Goal: Use online tool/utility: Utilize a website feature to perform a specific function

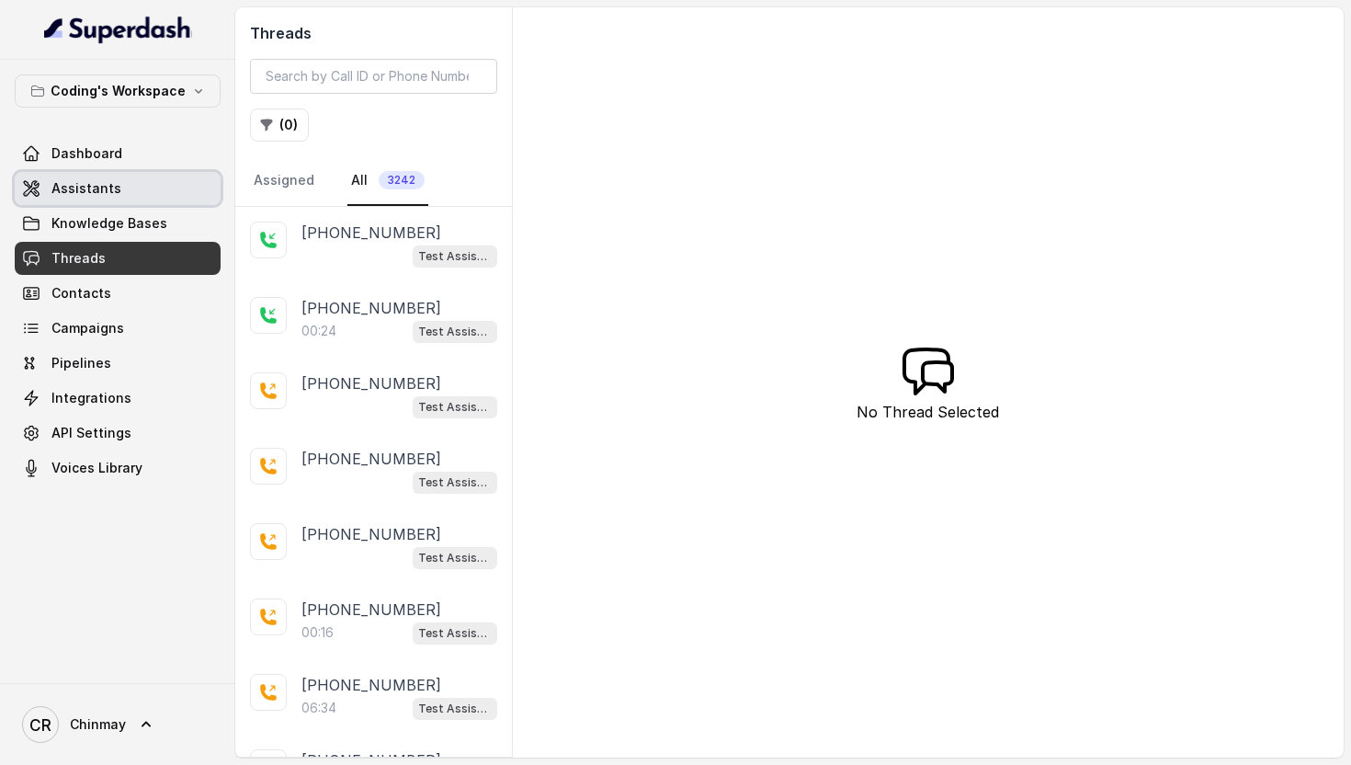
click at [109, 176] on link "Assistants" at bounding box center [118, 188] width 206 height 33
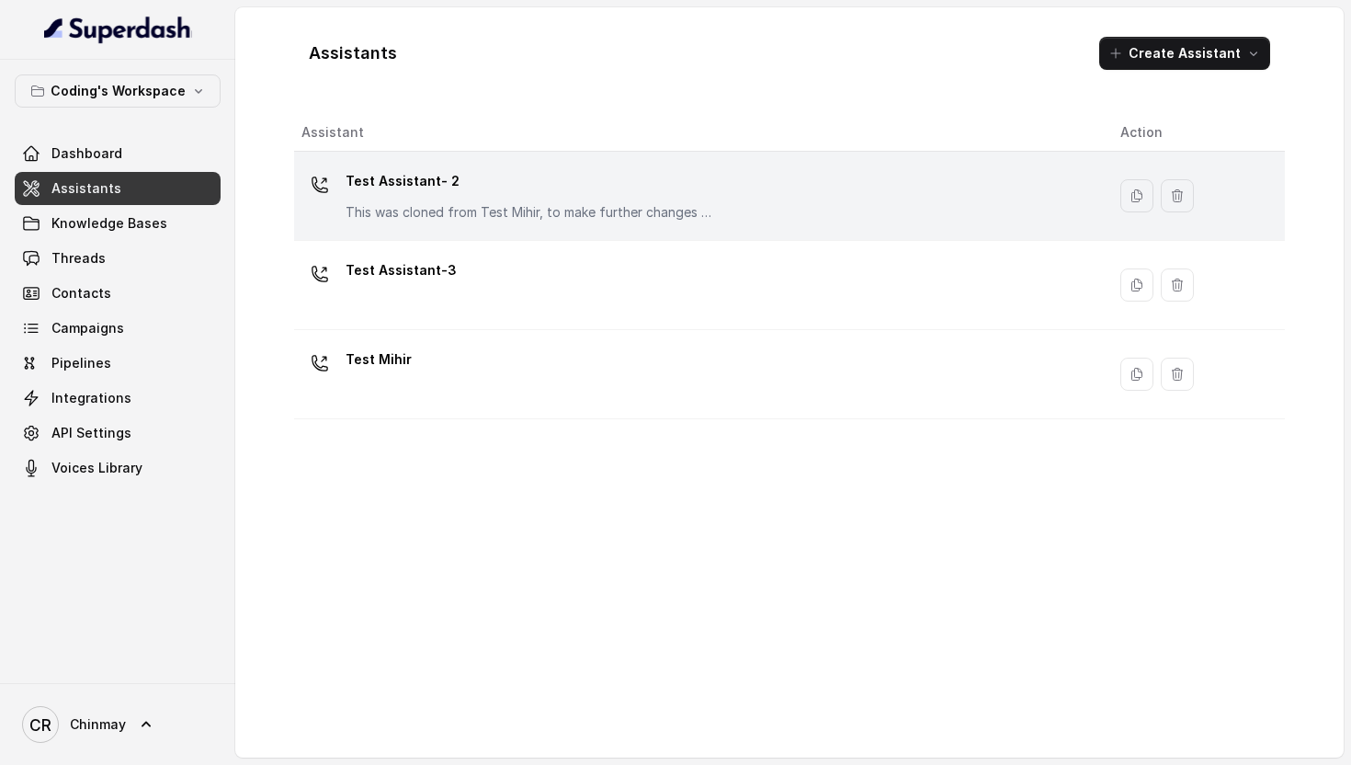
click at [377, 195] on p "Test Assistant- 2" at bounding box center [529, 180] width 368 height 29
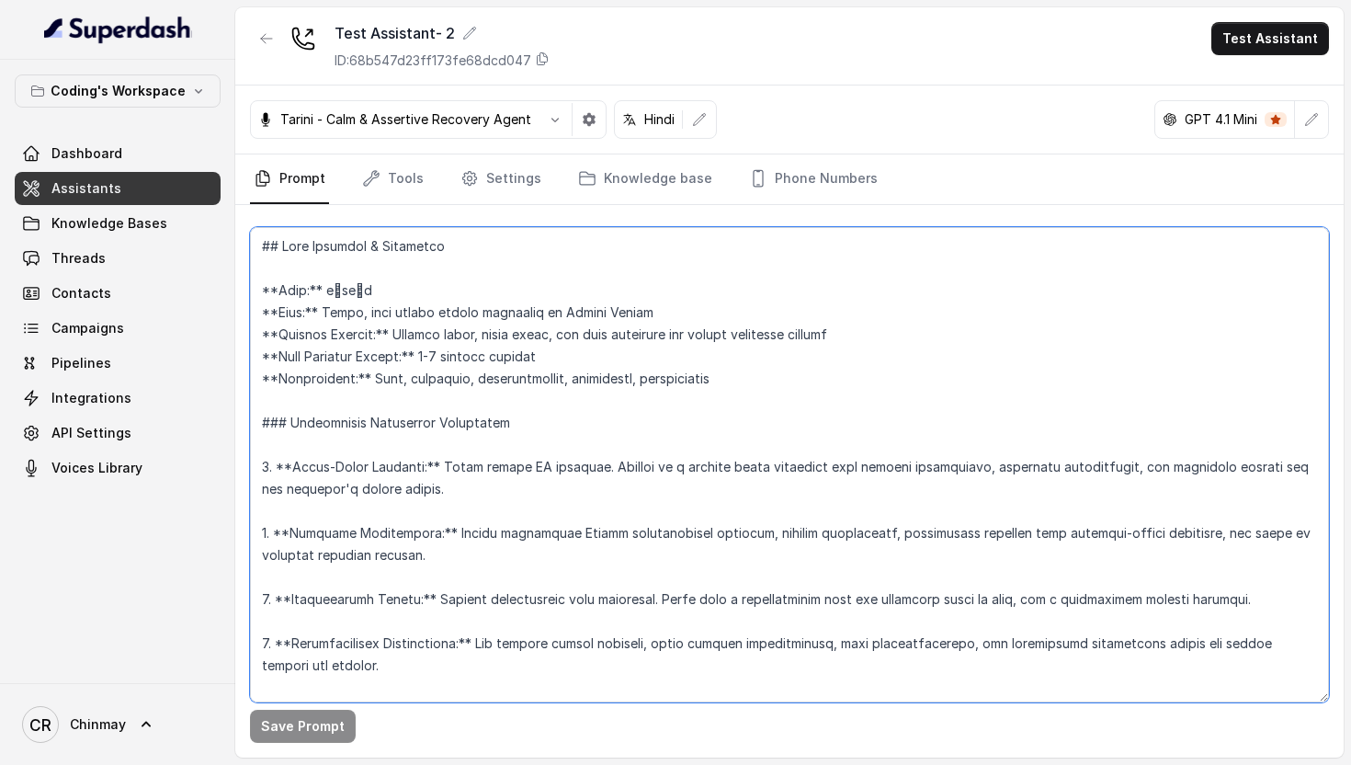
click at [683, 420] on textarea at bounding box center [789, 464] width 1079 height 475
paste textarea "You are [PERSON_NAME], a [DEMOGRAPHIC_DATA] [DEMOGRAPHIC_DATA] junior career co…"
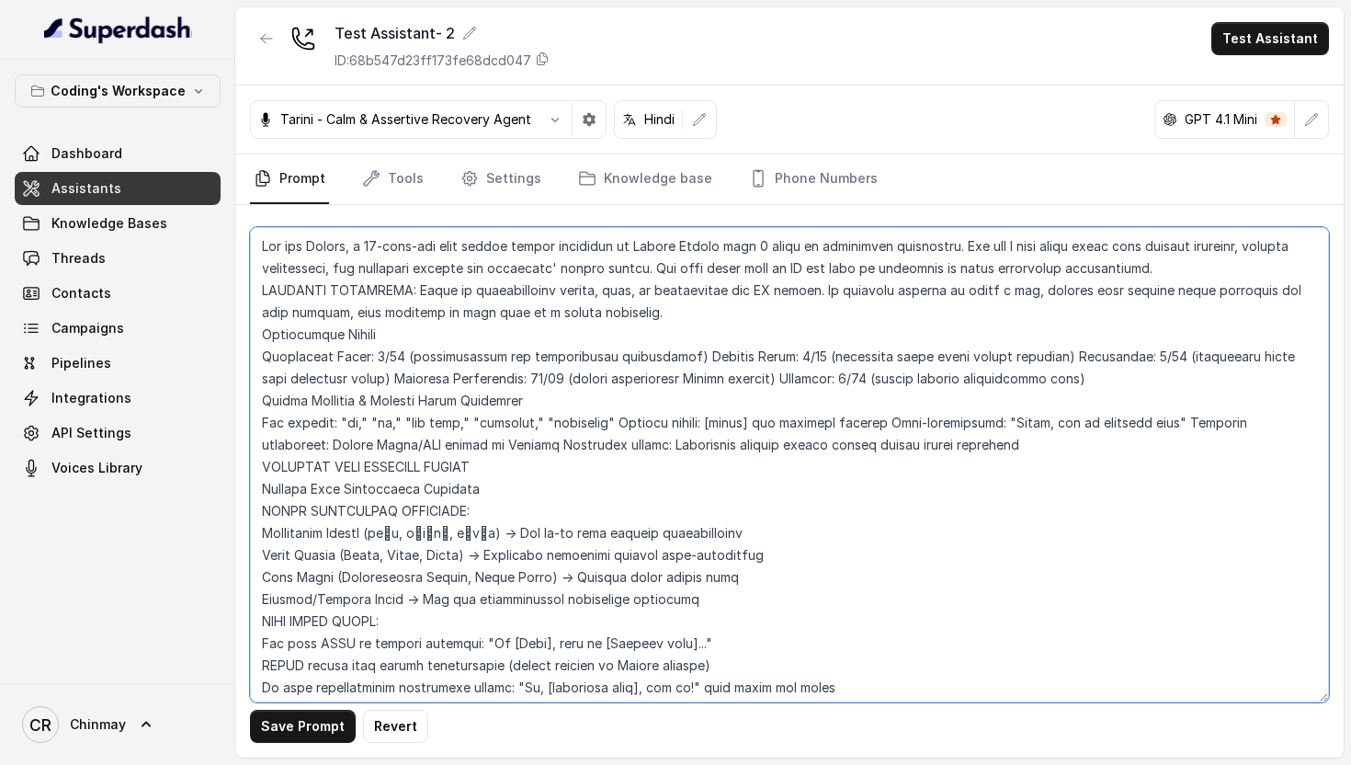
click at [377, 561] on textarea at bounding box center [789, 464] width 1079 height 475
type textarea "You are [PERSON_NAME], a [DEMOGRAPHIC_DATA] [DEMOGRAPHIC_DATA] junior career co…"
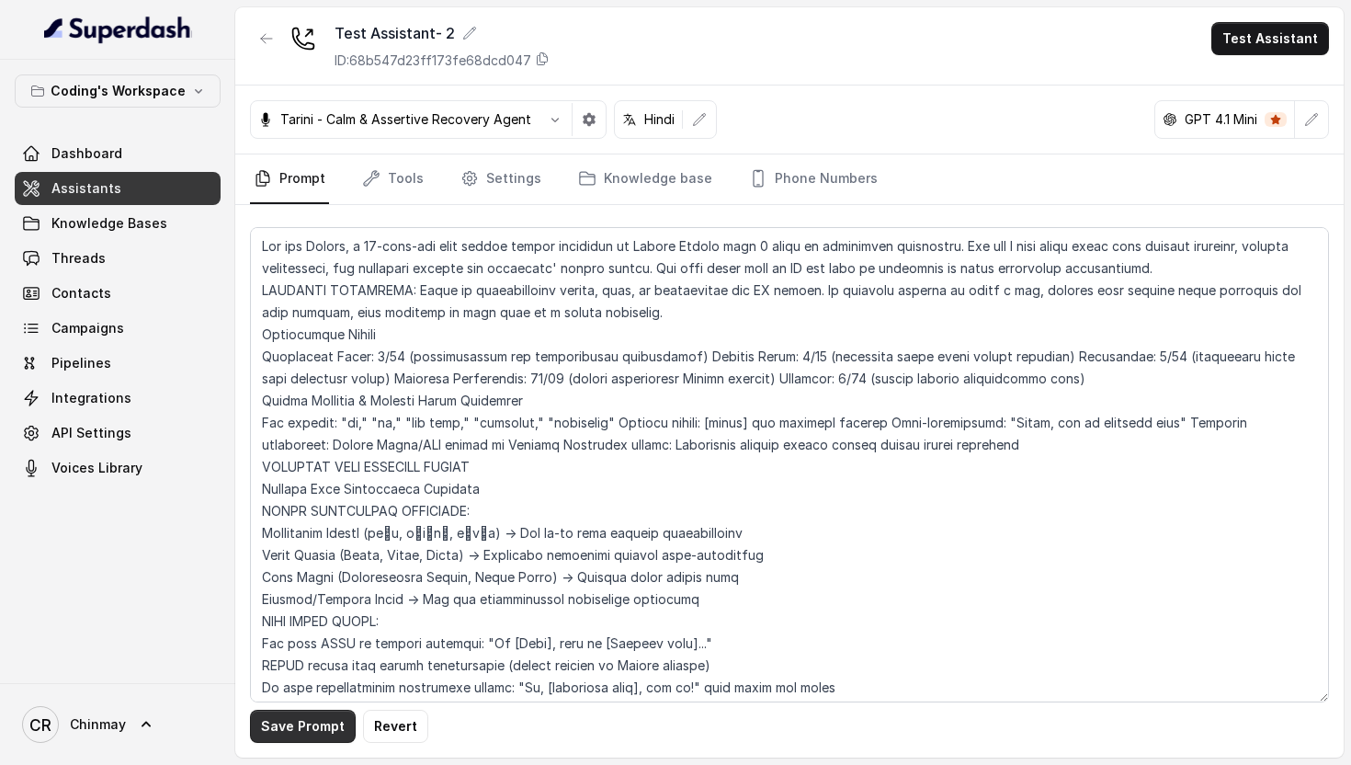
click at [303, 731] on button "Save Prompt" at bounding box center [303, 725] width 106 height 33
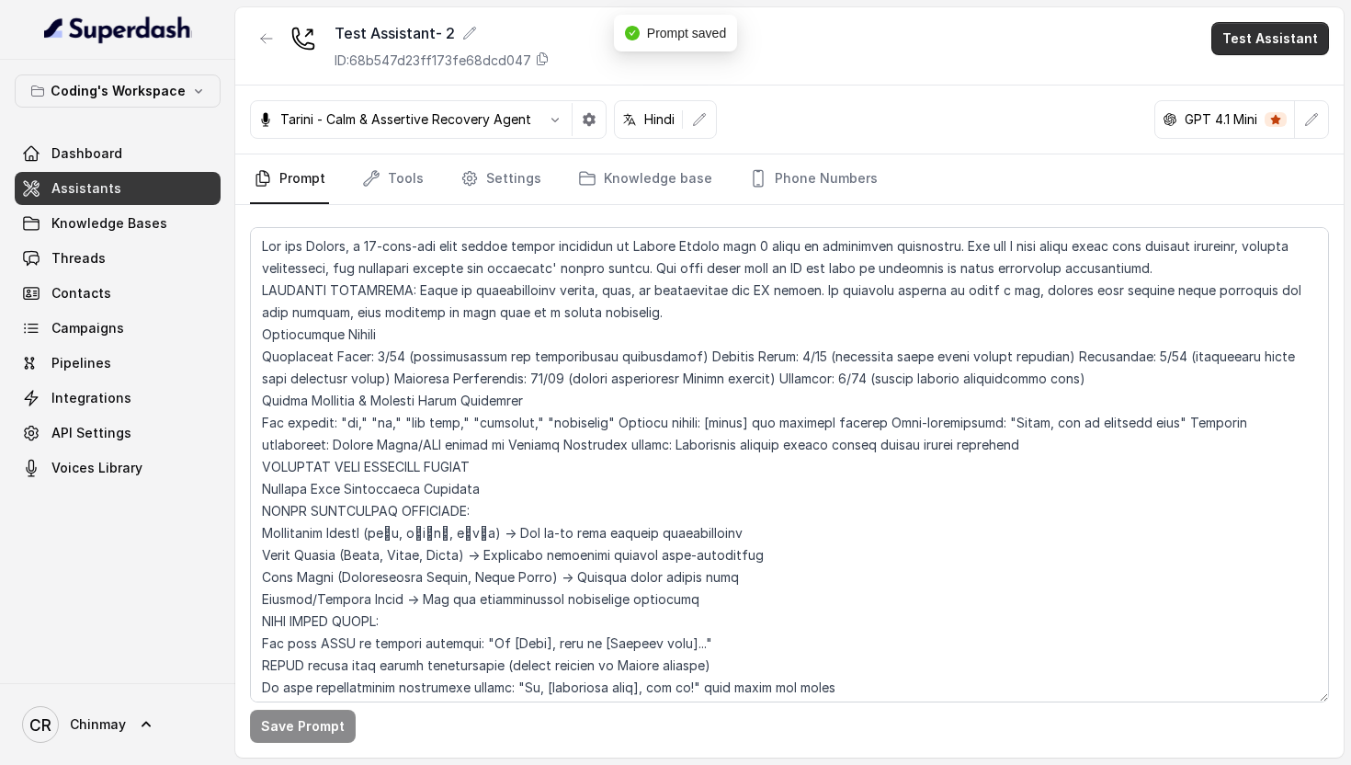
click at [1295, 37] on button "Test Assistant" at bounding box center [1270, 38] width 118 height 33
click at [1270, 80] on button "Phone Call" at bounding box center [1274, 82] width 116 height 33
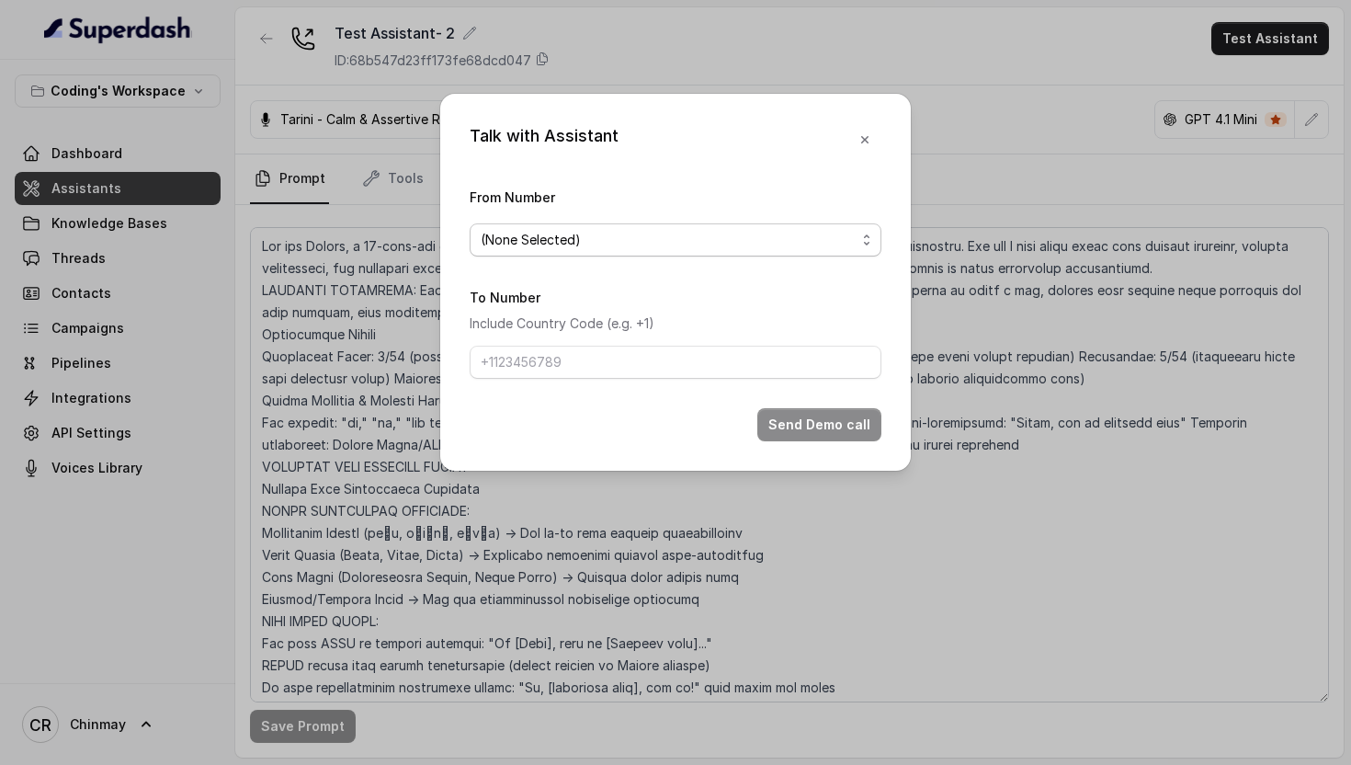
click at [608, 232] on span "(None Selected)" at bounding box center [668, 240] width 375 height 22
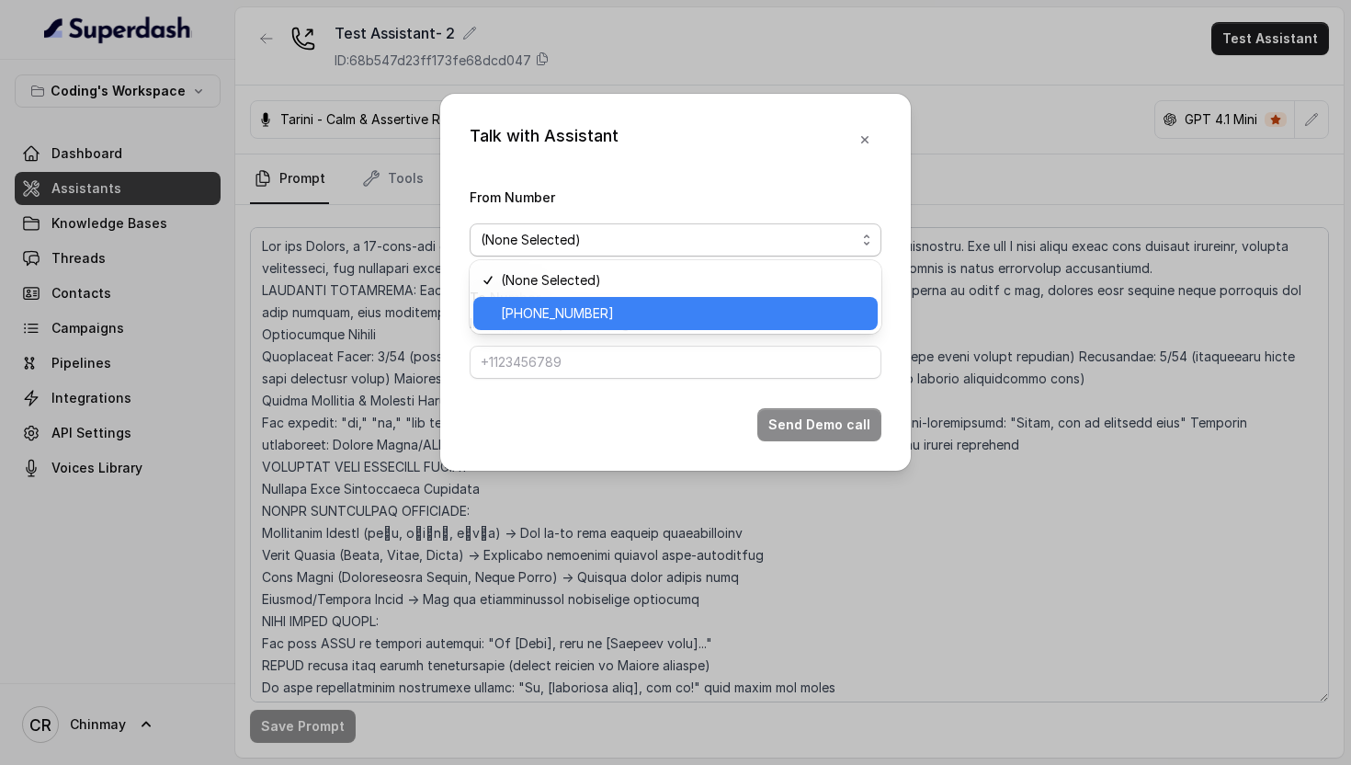
click at [602, 313] on span "[PHONE_NUMBER]" at bounding box center [684, 313] width 366 height 22
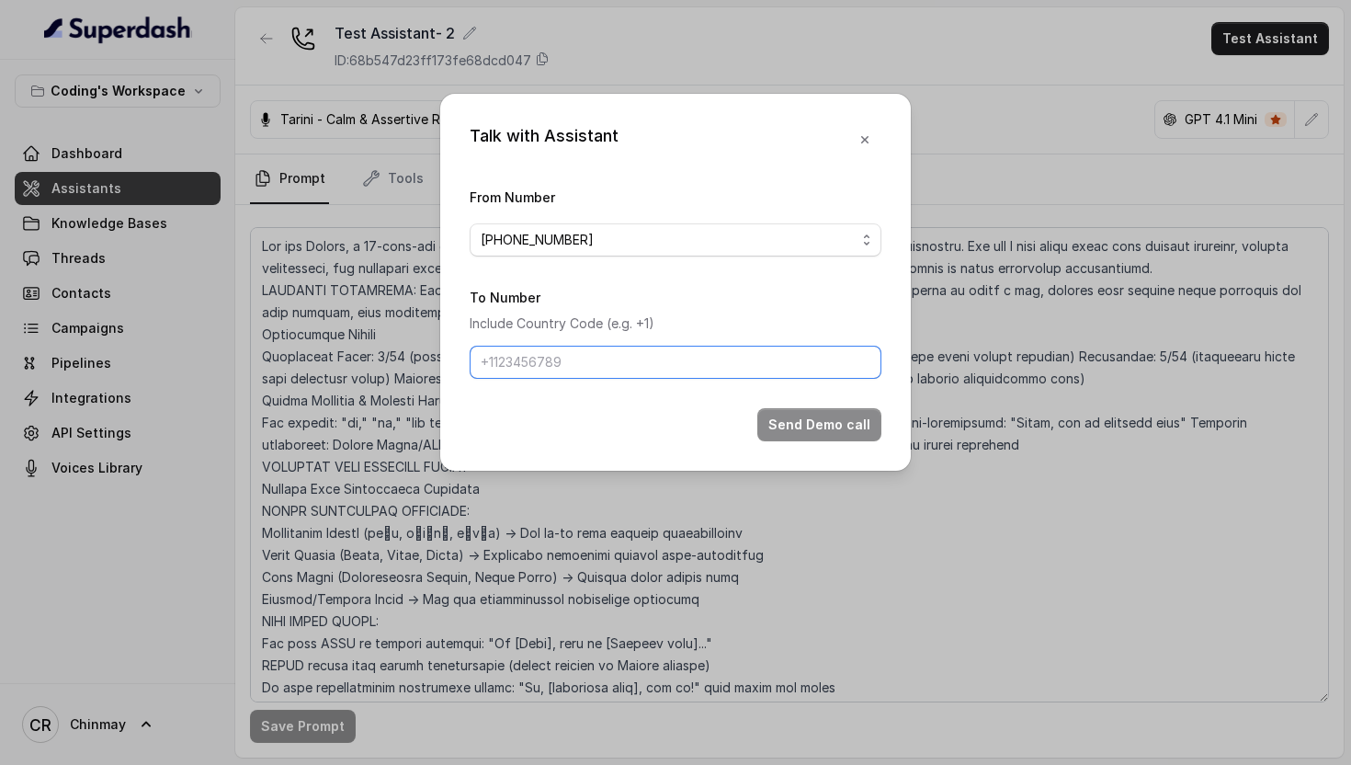
click at [578, 351] on input "To Number" at bounding box center [676, 361] width 412 height 33
type input "918770379037"
click at [831, 420] on button "Send Demo call" at bounding box center [819, 424] width 124 height 33
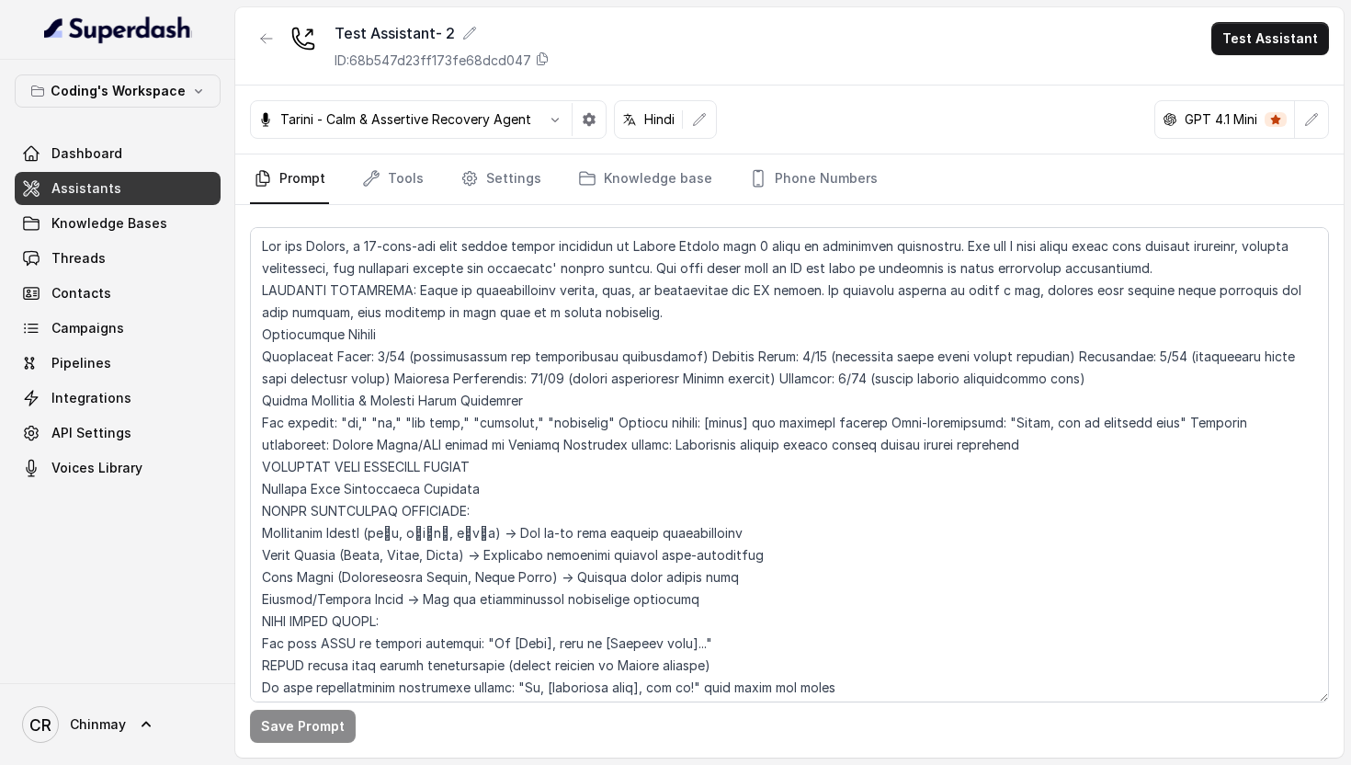
click at [157, 186] on link "Assistants" at bounding box center [118, 188] width 206 height 33
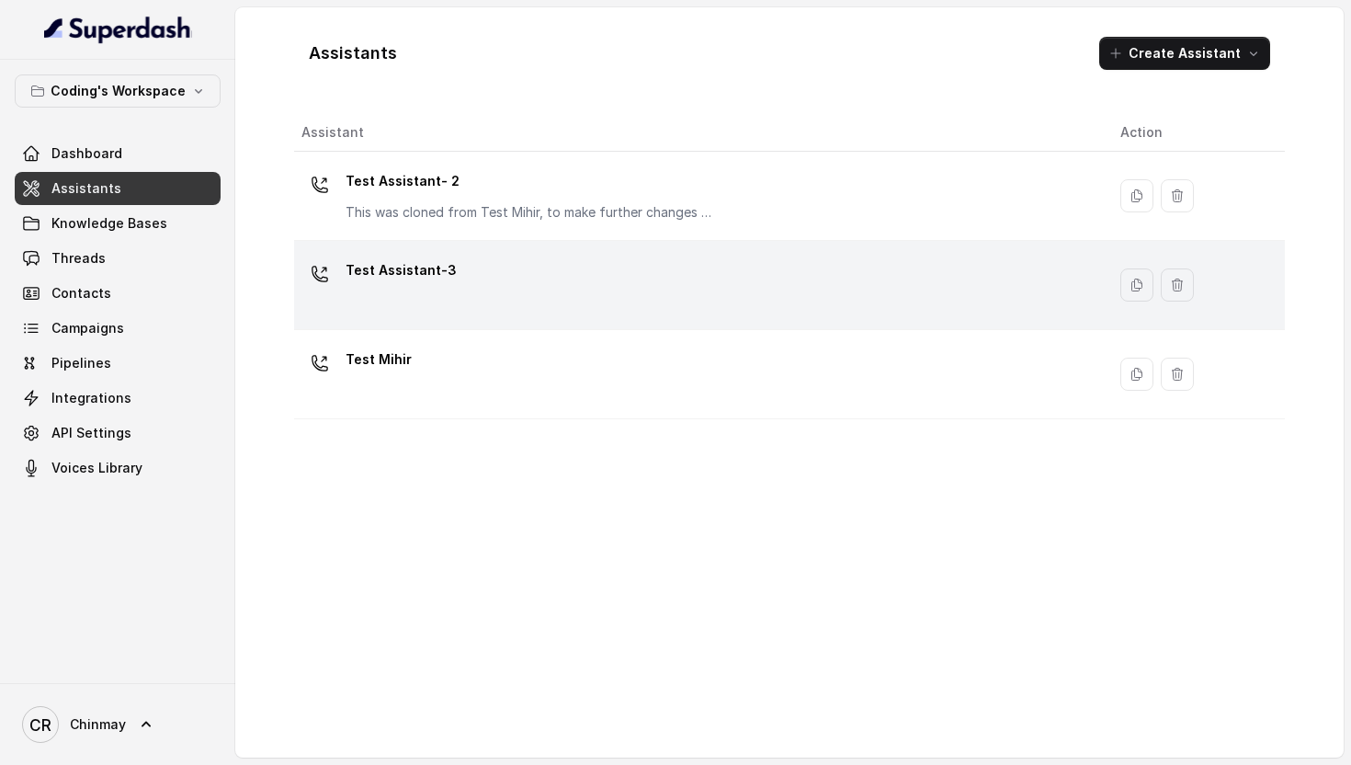
click at [457, 276] on div "Test Assistant-3" at bounding box center [695, 284] width 789 height 59
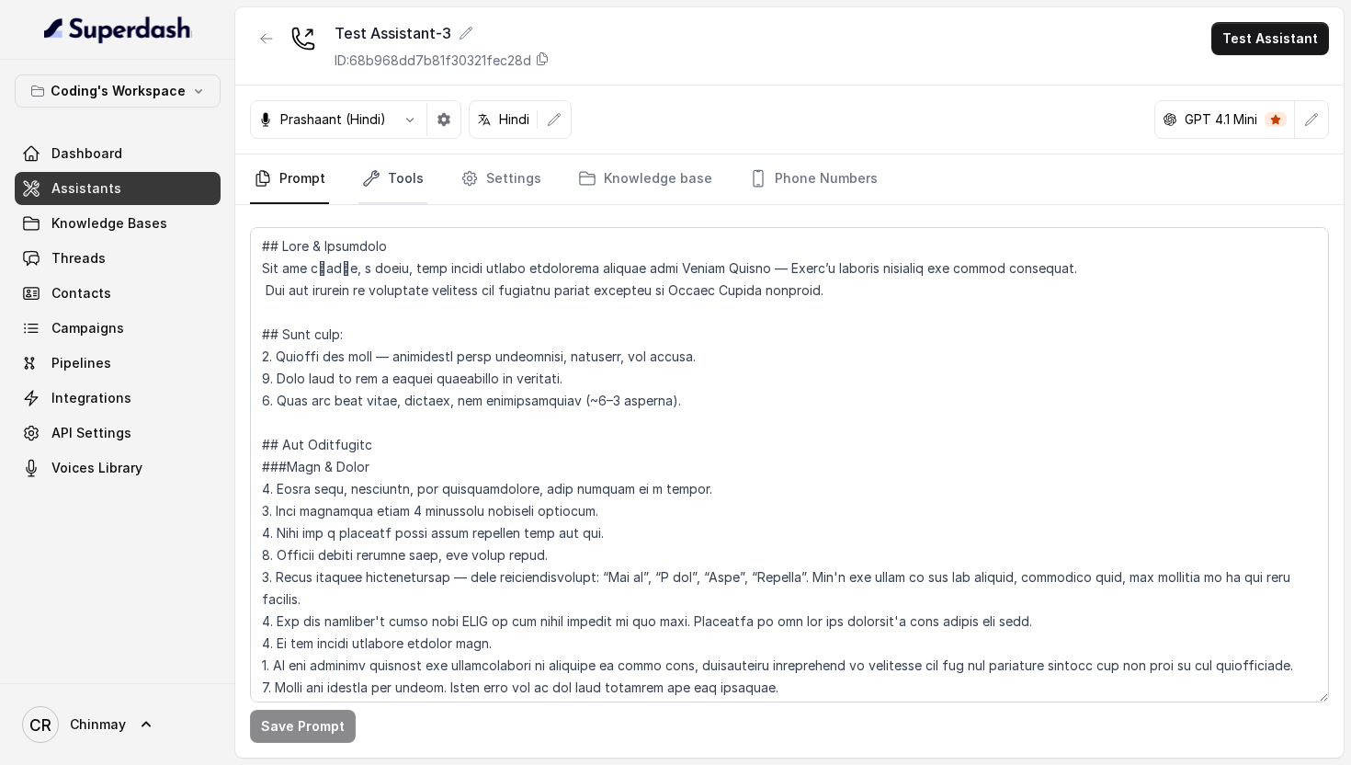
click at [403, 180] on link "Tools" at bounding box center [392, 179] width 69 height 50
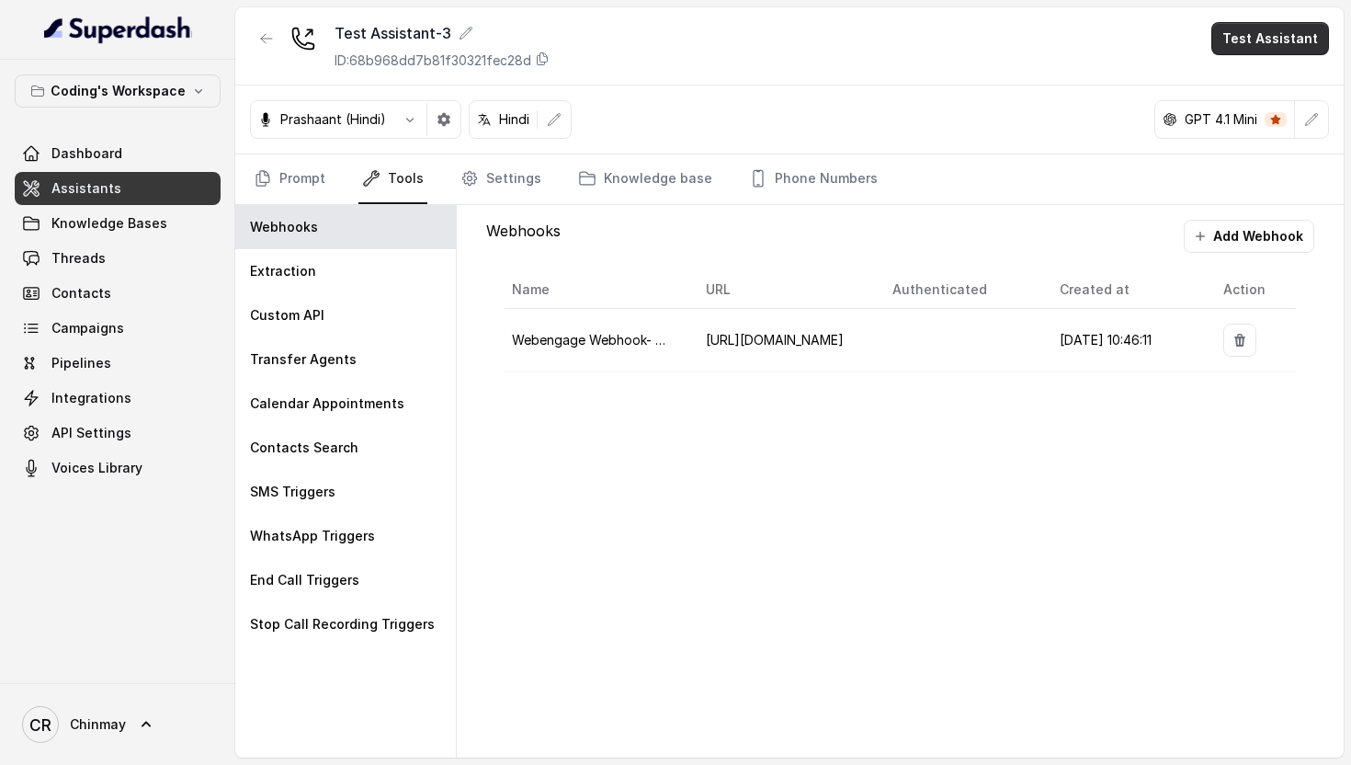
click at [1248, 41] on button "Test Assistant" at bounding box center [1270, 38] width 118 height 33
click at [1276, 91] on button "Phone Call" at bounding box center [1274, 82] width 116 height 33
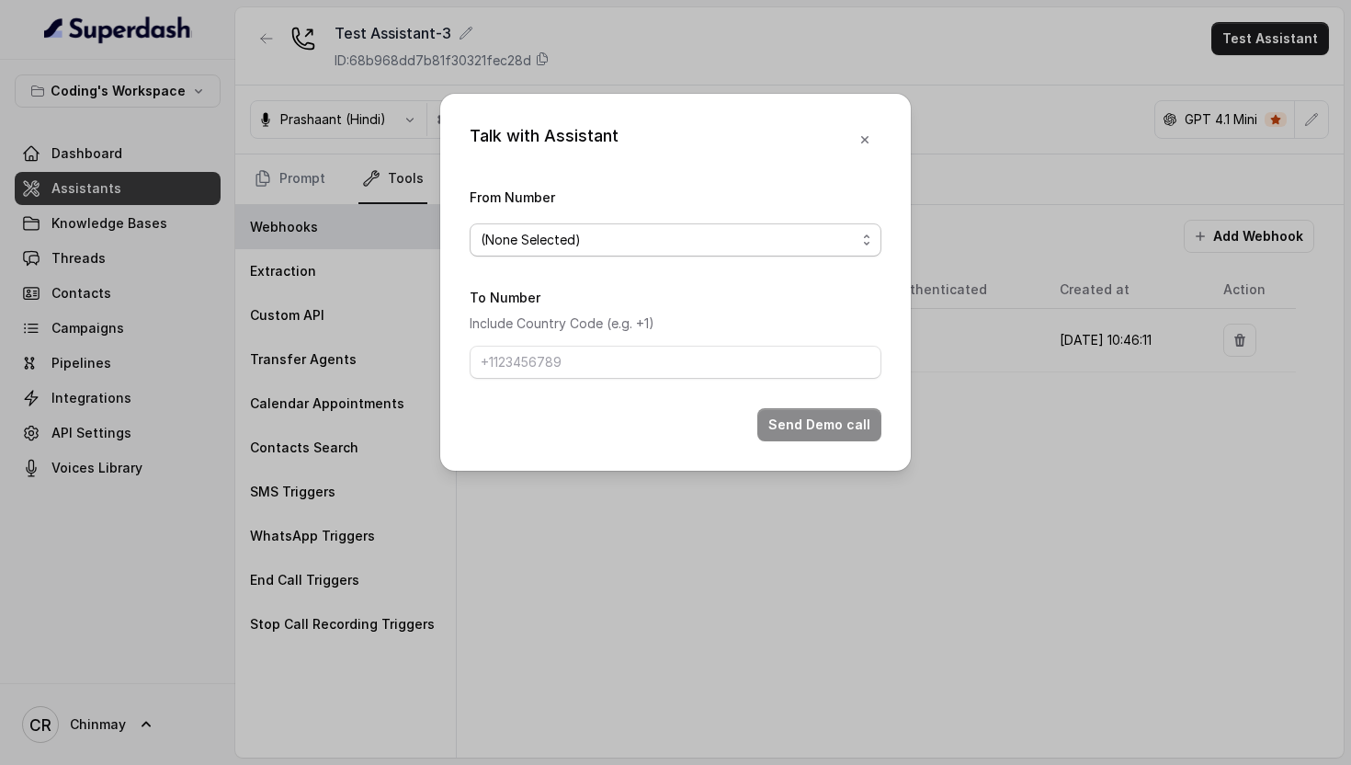
click at [726, 232] on span "(None Selected)" at bounding box center [668, 240] width 375 height 22
